Goal: Task Accomplishment & Management: Use online tool/utility

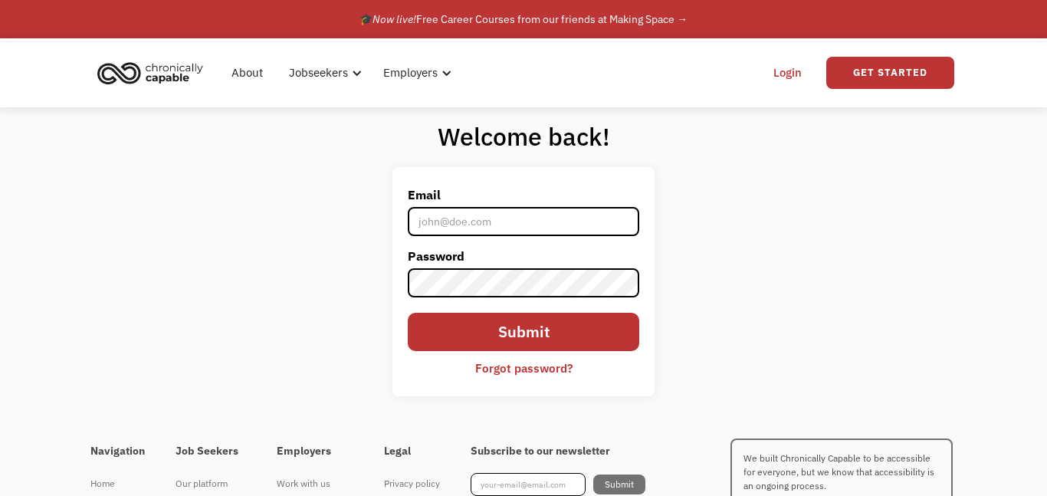
click at [491, 225] on input "Email" at bounding box center [524, 221] width 232 height 29
type input "lauren_rae@msn.com"
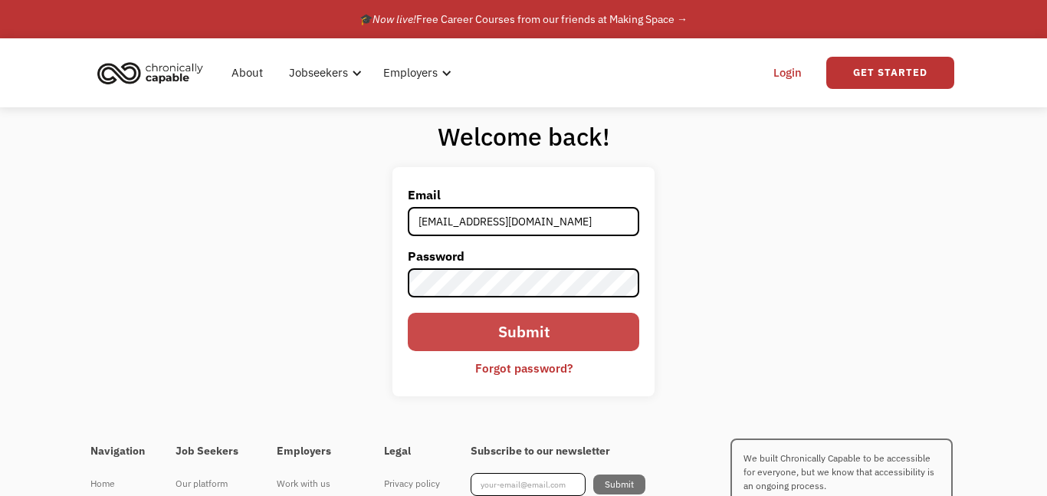
click at [549, 346] on input "Submit" at bounding box center [524, 332] width 232 height 38
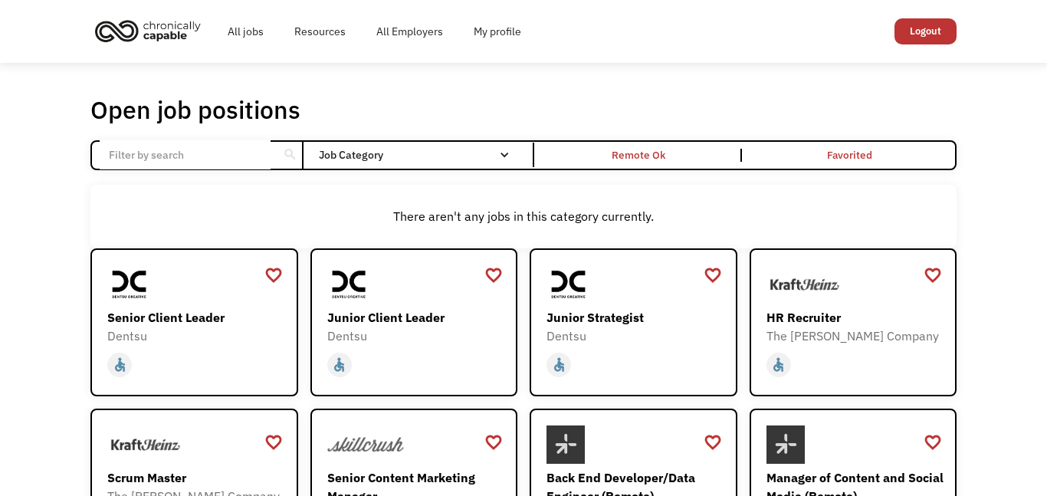
click at [257, 163] on input "Email Form" at bounding box center [185, 154] width 171 height 29
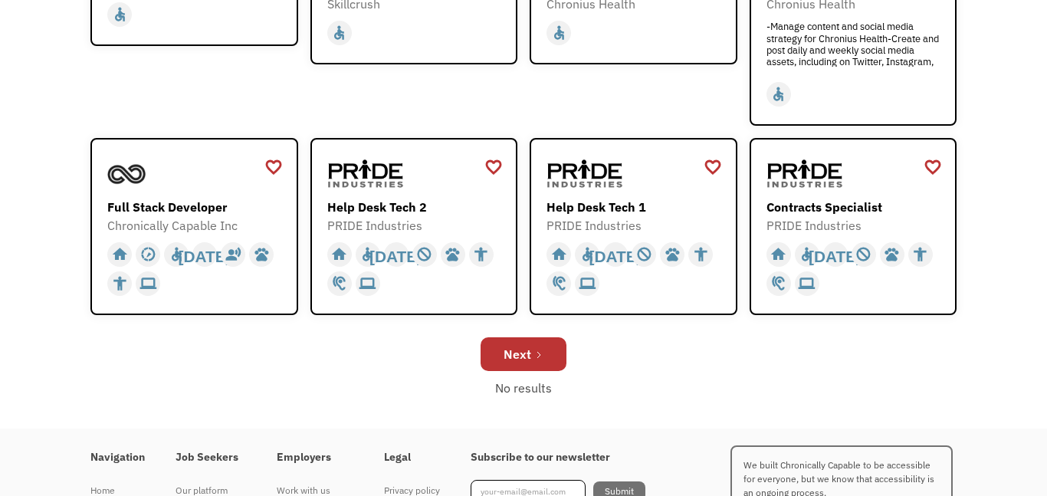
scroll to position [625, 0]
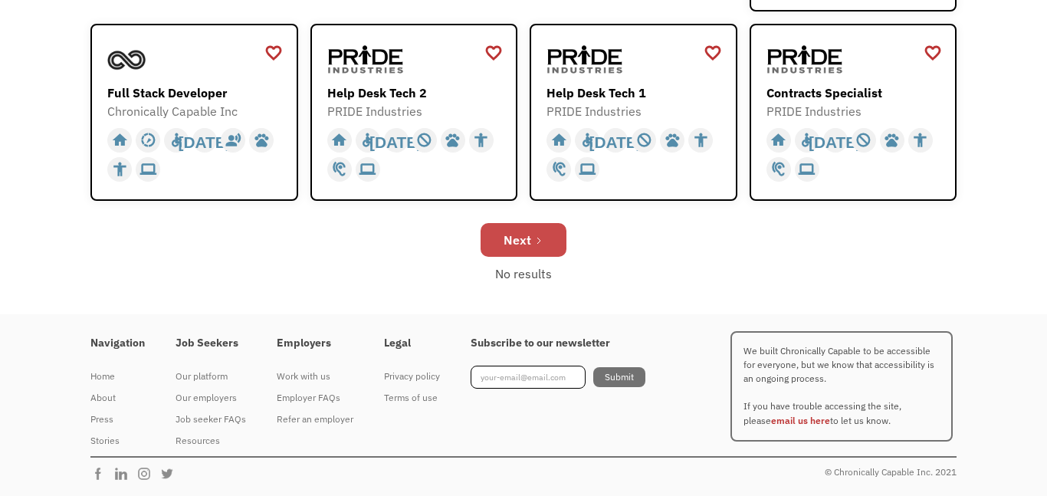
click at [554, 242] on link "Next" at bounding box center [524, 240] width 86 height 34
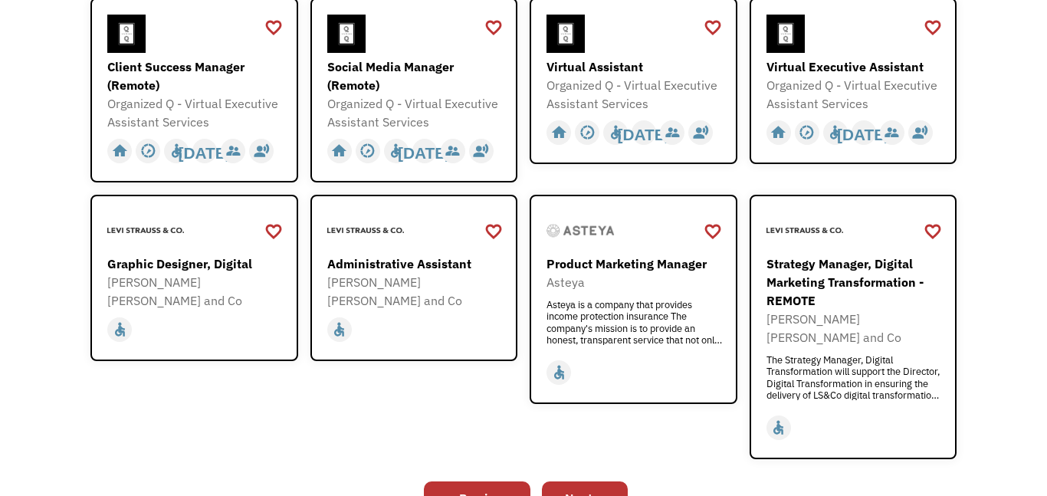
scroll to position [662, 0]
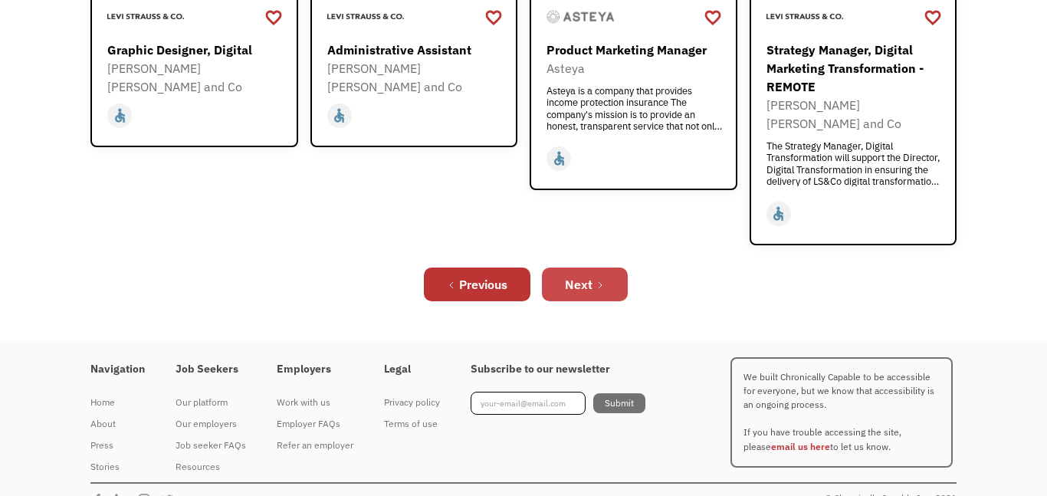
click at [583, 275] on div "Next" at bounding box center [579, 284] width 28 height 18
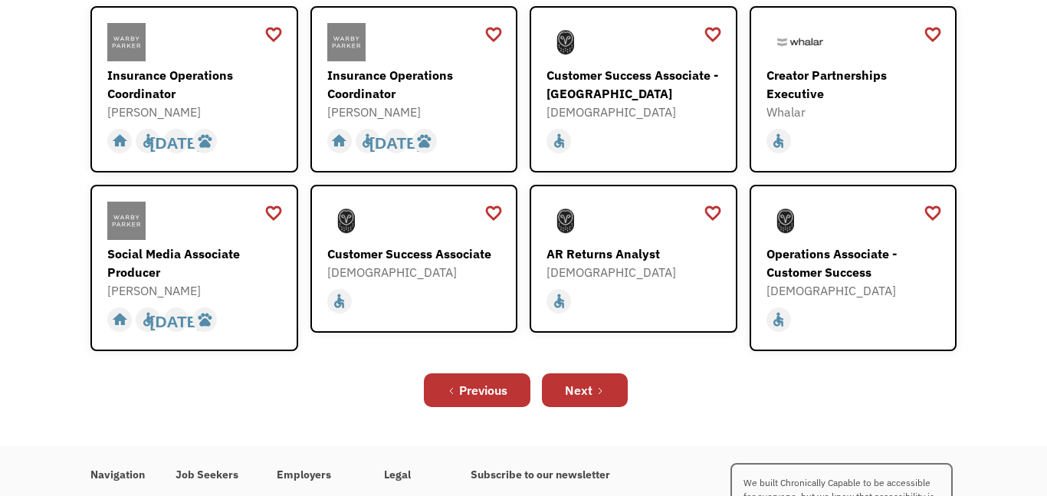
scroll to position [520, 0]
click at [599, 373] on link "Next" at bounding box center [585, 390] width 86 height 34
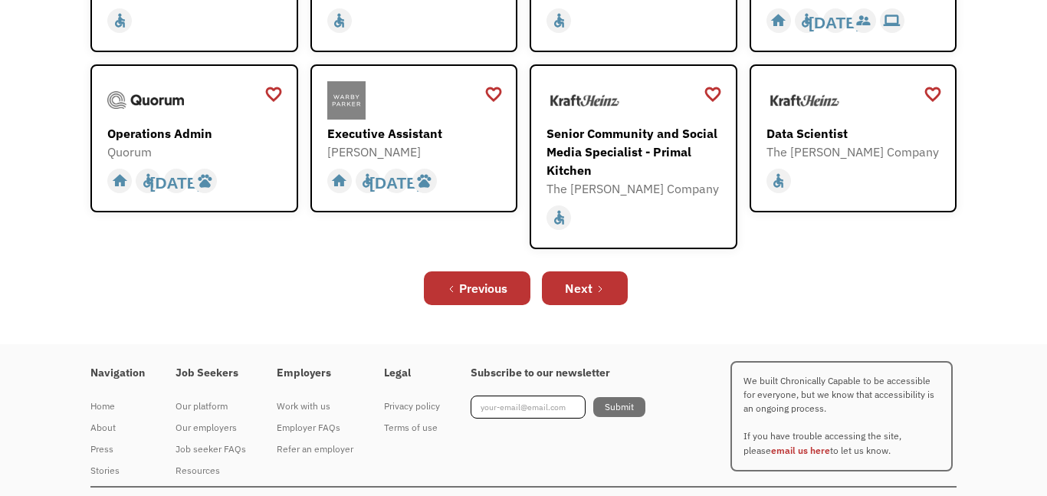
scroll to position [524, 0]
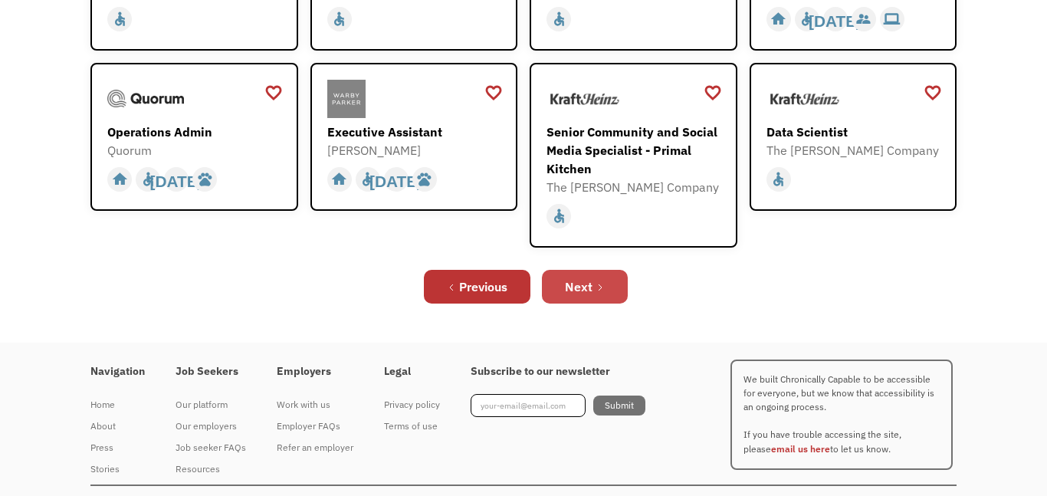
click at [613, 292] on link "Next" at bounding box center [585, 287] width 86 height 34
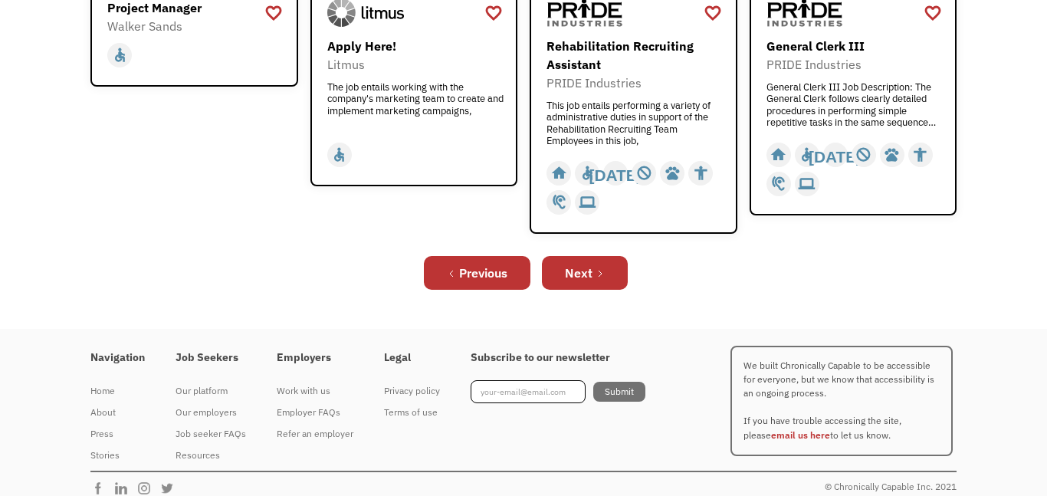
scroll to position [691, 0]
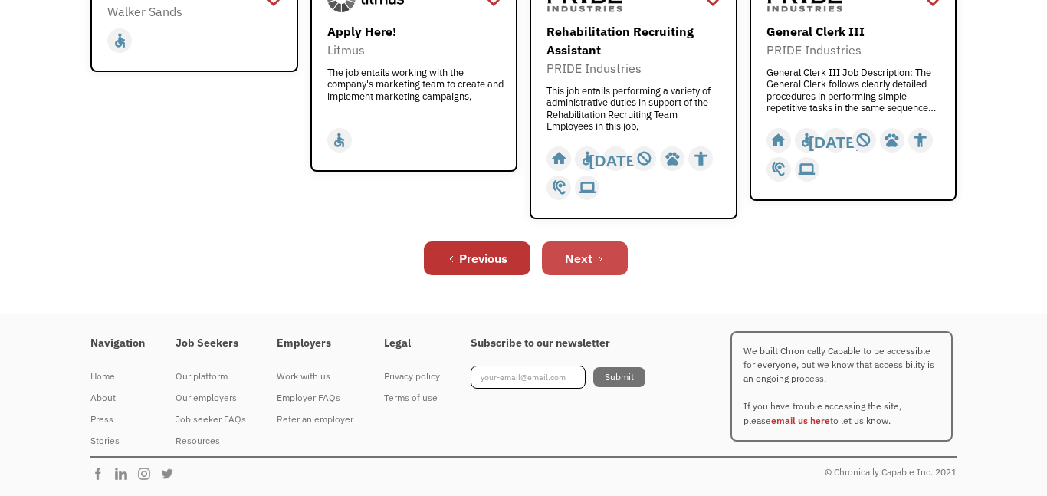
click at [583, 255] on div "Next" at bounding box center [579, 258] width 28 height 18
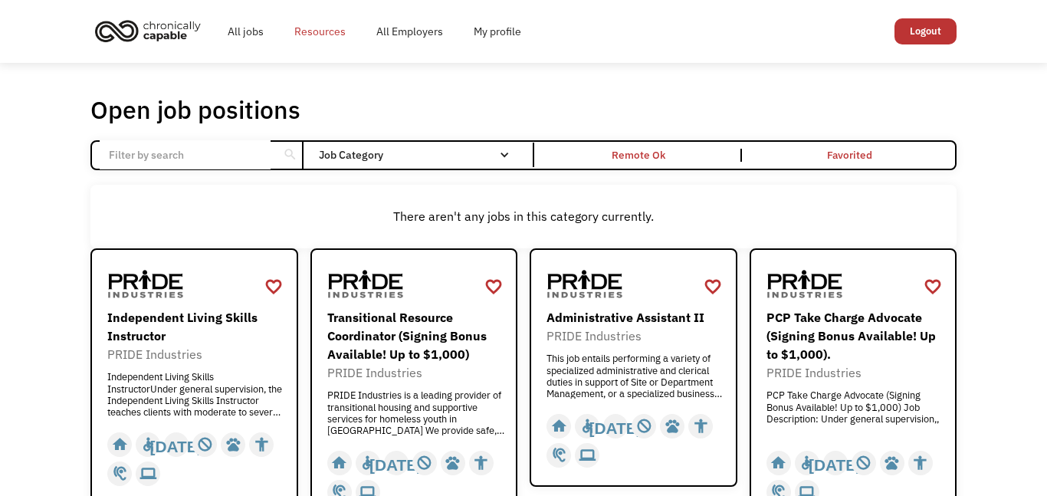
click at [333, 34] on link "Resources" at bounding box center [320, 31] width 82 height 49
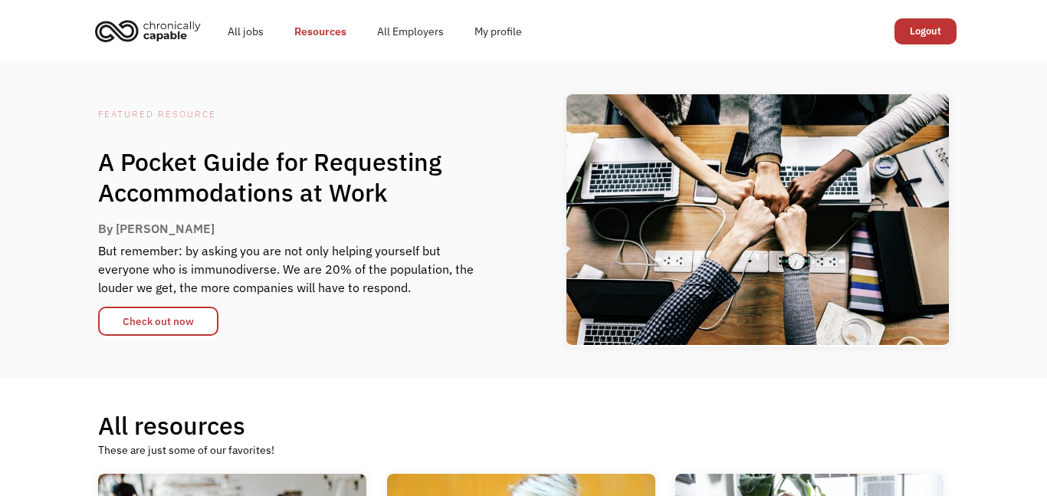
click at [1000, 326] on div "Featured RESOURCE A Pocket Guide for Requesting Accommodations at Work By [PERS…" at bounding box center [523, 220] width 1047 height 315
click at [243, 35] on link "All jobs" at bounding box center [245, 31] width 67 height 49
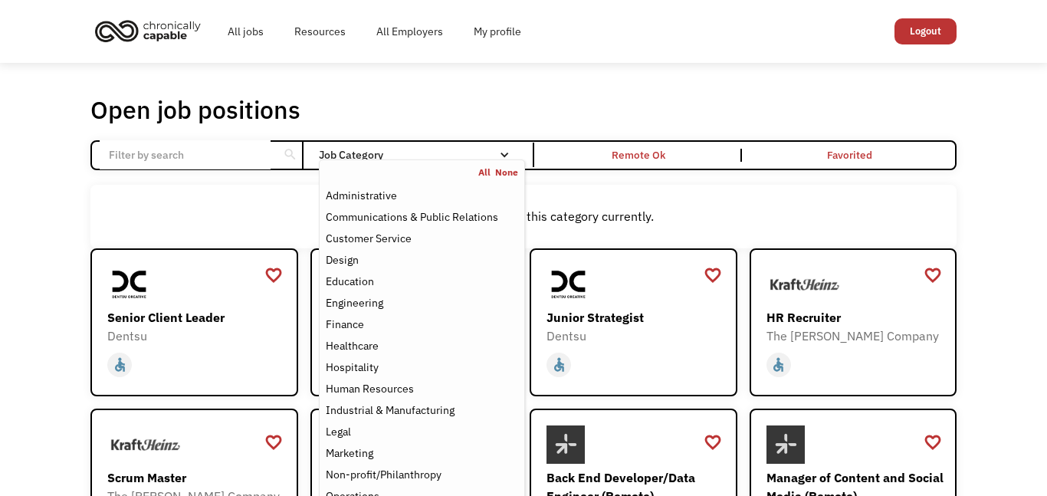
click at [500, 158] on div "Email Form" at bounding box center [504, 154] width 11 height 11
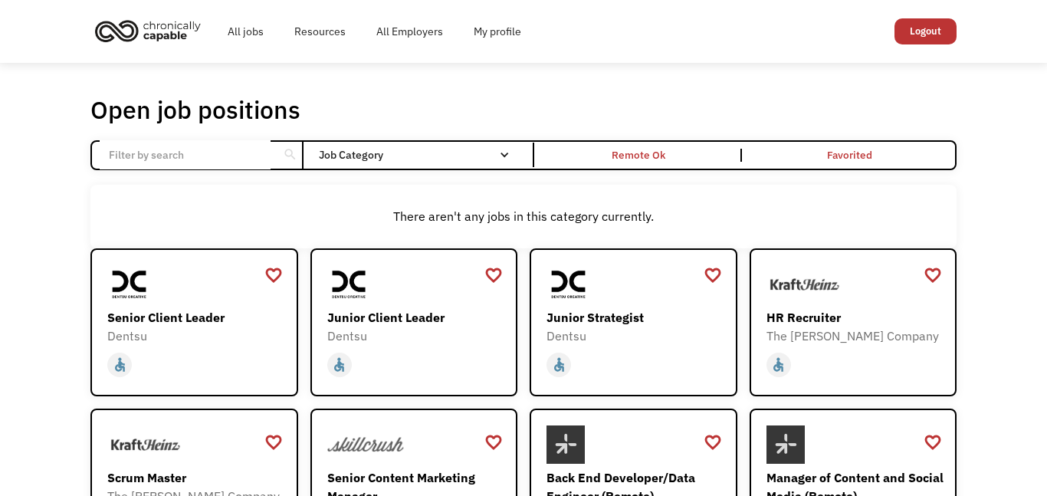
click at [500, 158] on div "Email Form" at bounding box center [504, 154] width 11 height 11
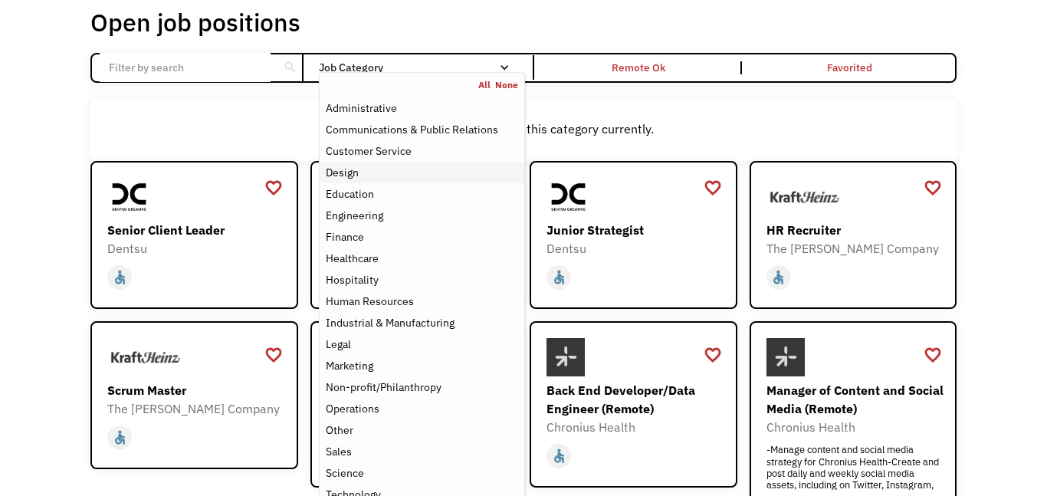
scroll to position [85, 0]
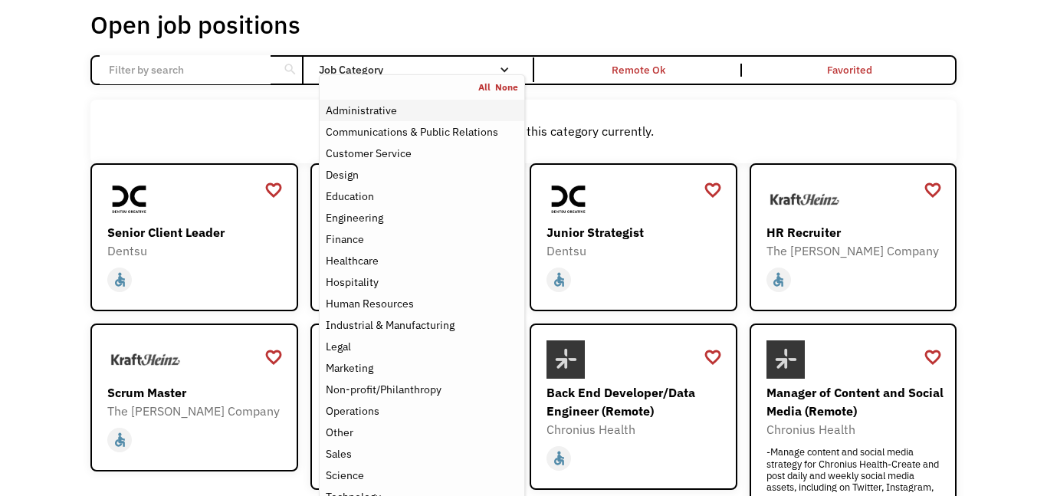
click at [402, 119] on div "Administrative" at bounding box center [422, 110] width 192 height 18
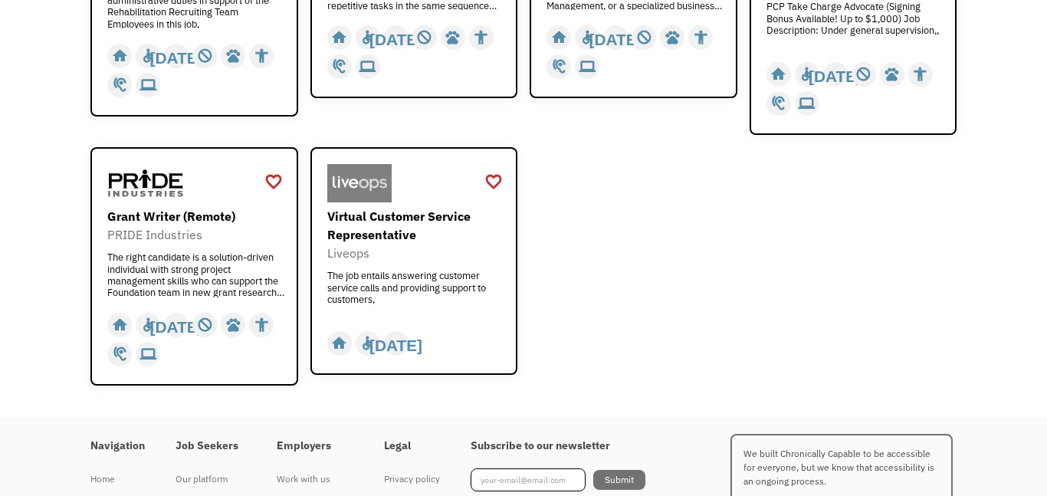
scroll to position [1099, 0]
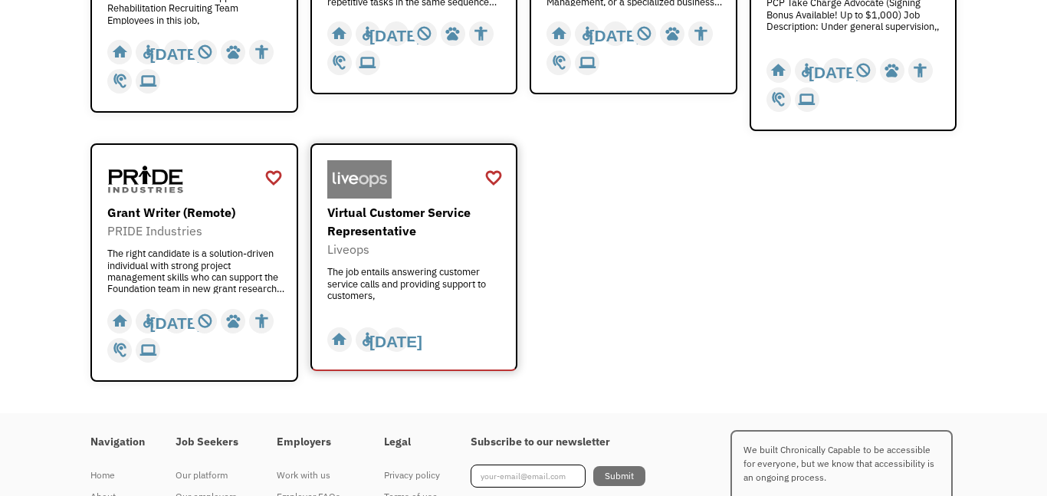
click at [452, 266] on div "The job entails answering customer service calls and providing support to custo…" at bounding box center [416, 289] width 178 height 46
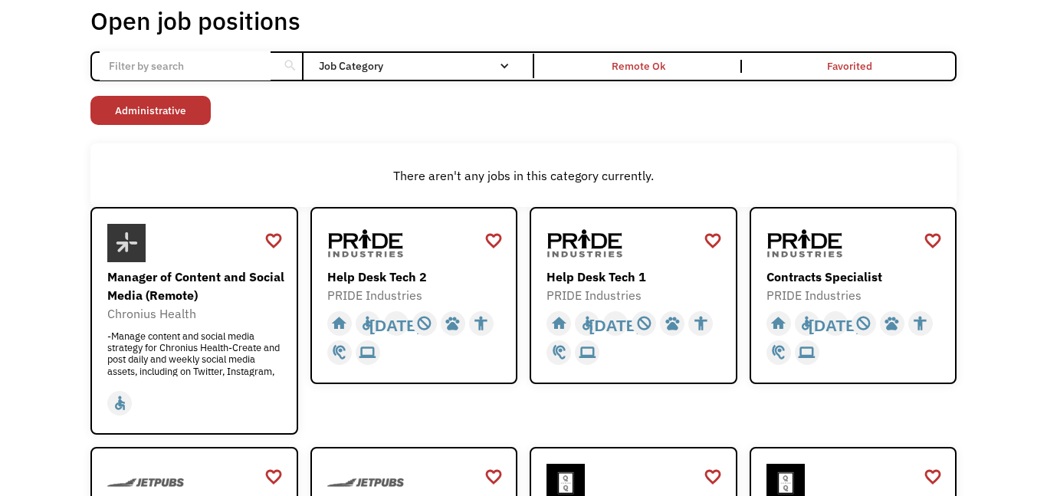
scroll to position [0, 0]
